Goal: Information Seeking & Learning: Check status

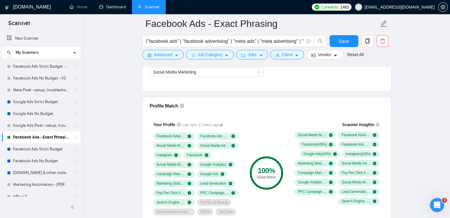
click at [117, 7] on link "Dashboard" at bounding box center [112, 6] width 27 height 5
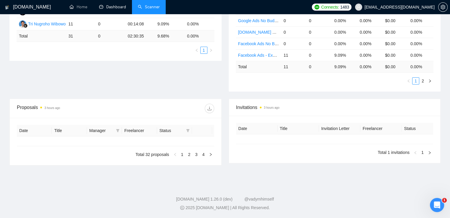
type input "[DATE]"
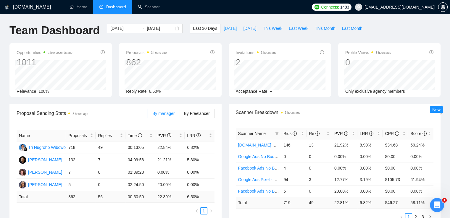
click at [224, 30] on span "[DATE]" at bounding box center [229, 28] width 13 height 7
type input "[DATE]"
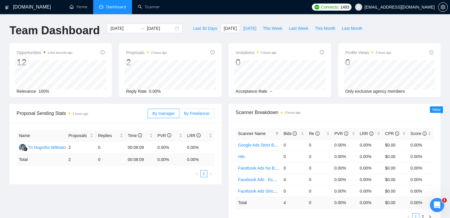
click at [203, 111] on span "By Freelancer" at bounding box center [197, 113] width 26 height 5
click at [179, 115] on input "By Freelancer" at bounding box center [179, 115] width 0 height 0
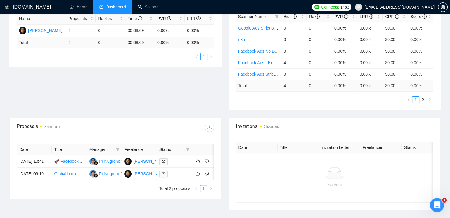
scroll to position [166, 0]
